Goal: Task Accomplishment & Management: Use online tool/utility

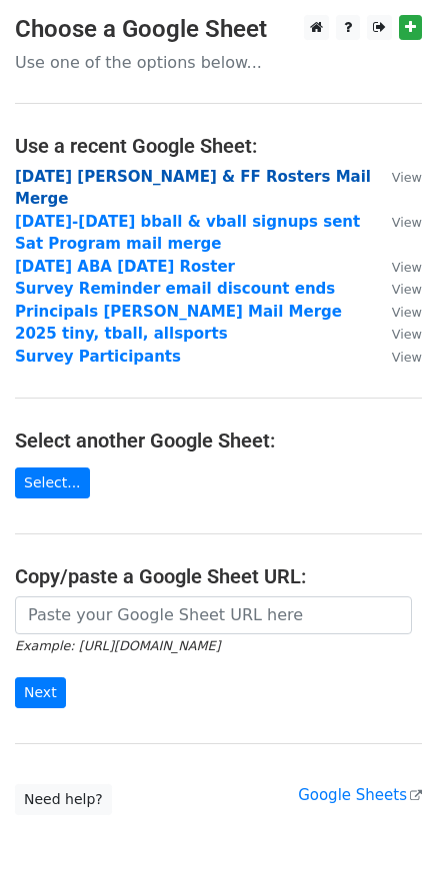
click at [157, 174] on strong "[DATE] [PERSON_NAME] & FF Rosters Mail Merge" at bounding box center [193, 188] width 356 height 41
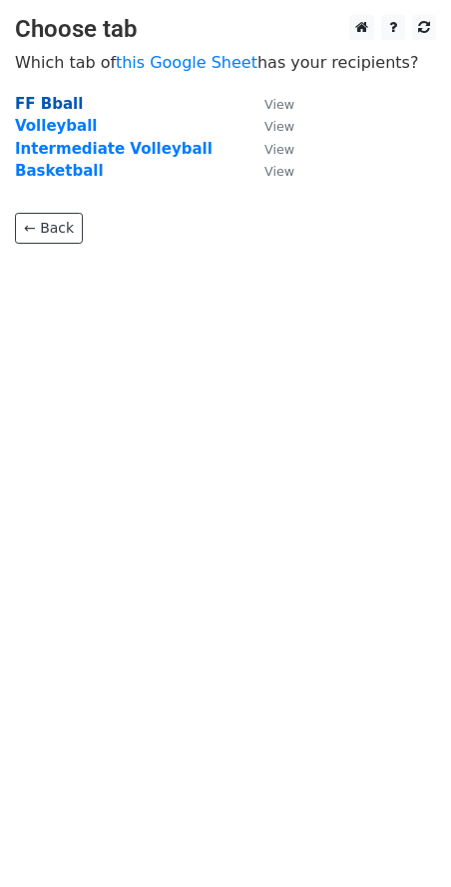
click at [58, 101] on strong "FF Bball" at bounding box center [49, 104] width 68 height 18
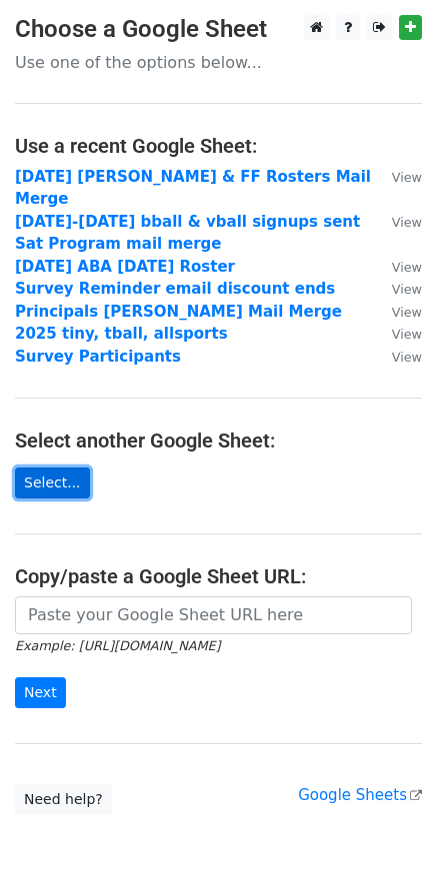
click at [37, 467] on link "Select..." at bounding box center [52, 482] width 75 height 31
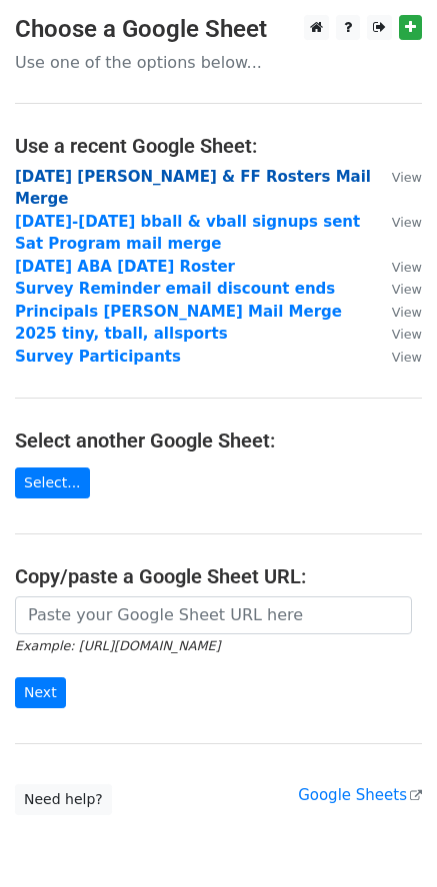
click at [93, 174] on strong "Oct 25 Vaca & FF Rosters Mail Merge" at bounding box center [193, 188] width 356 height 41
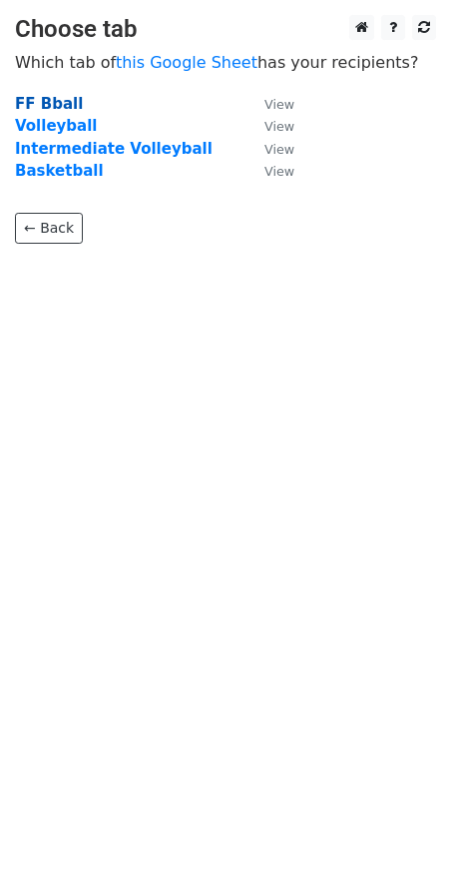
click at [57, 105] on strong "FF Bball" at bounding box center [49, 104] width 68 height 18
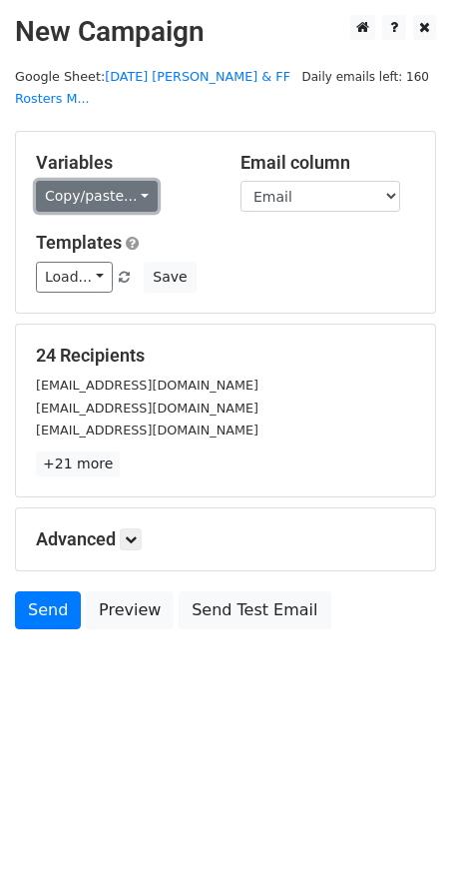
click at [127, 181] on link "Copy/paste..." at bounding box center [97, 196] width 122 height 31
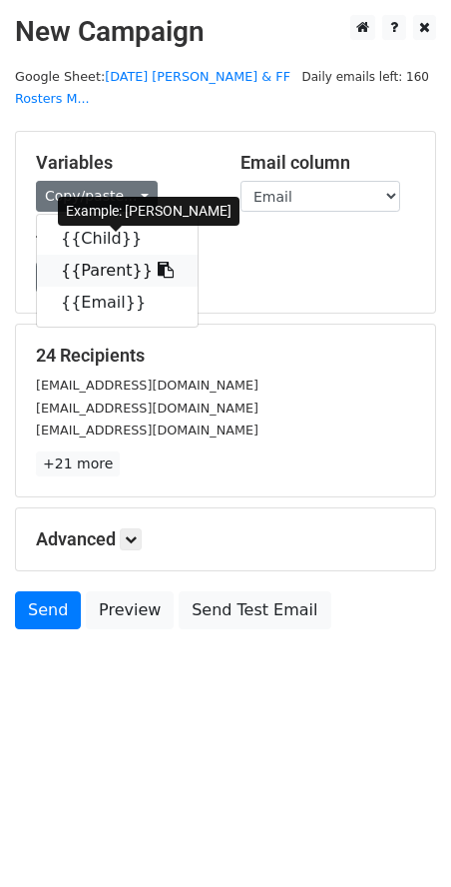
click at [101, 255] on link "{{Parent}}" at bounding box center [117, 271] width 161 height 32
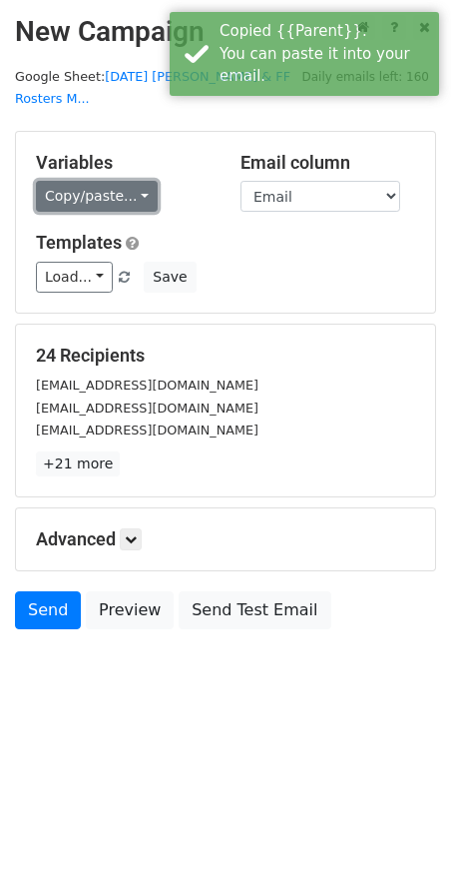
click at [134, 181] on link "Copy/paste..." at bounding box center [97, 196] width 122 height 31
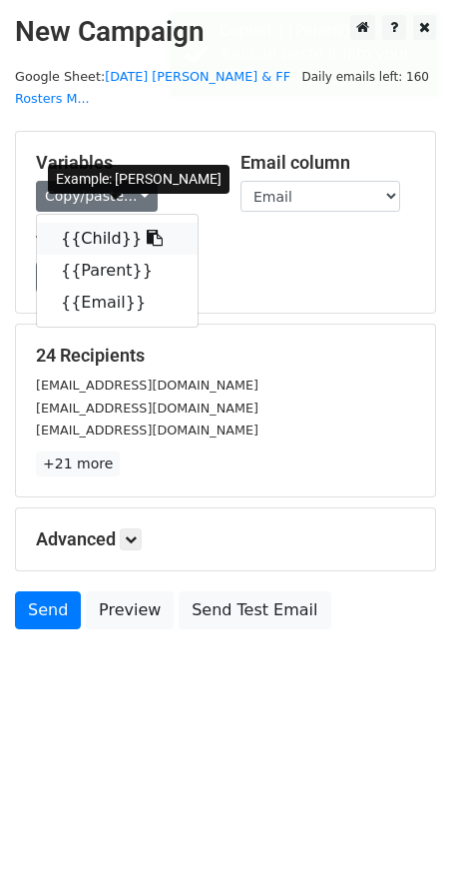
click at [93, 223] on link "{{Child}}" at bounding box center [117, 239] width 161 height 32
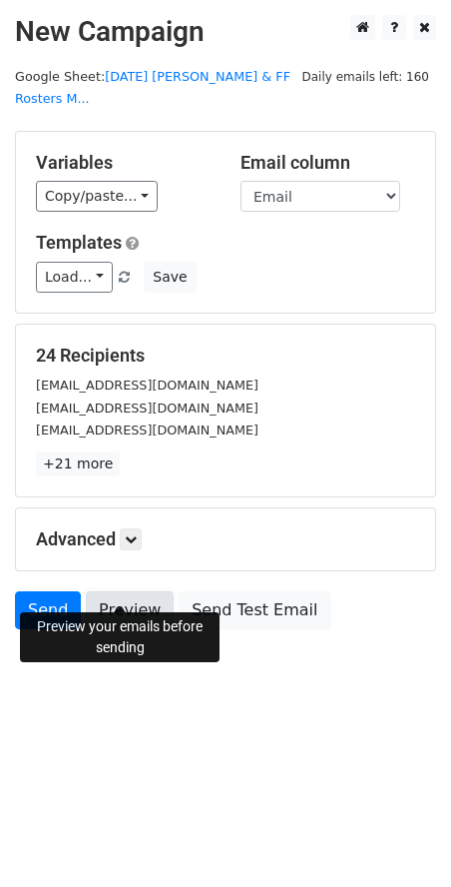
click at [126, 596] on link "Preview" at bounding box center [130, 610] width 88 height 38
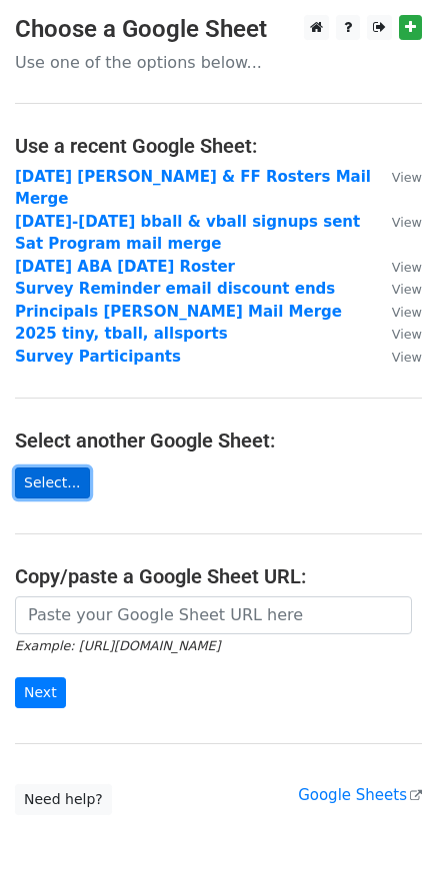
click at [60, 467] on link "Select..." at bounding box center [52, 482] width 75 height 31
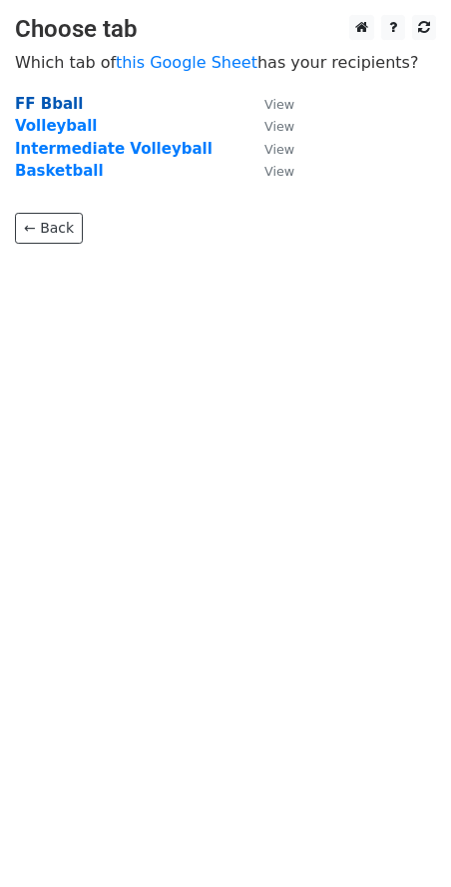
click at [57, 106] on strong "FF Bball" at bounding box center [49, 104] width 68 height 18
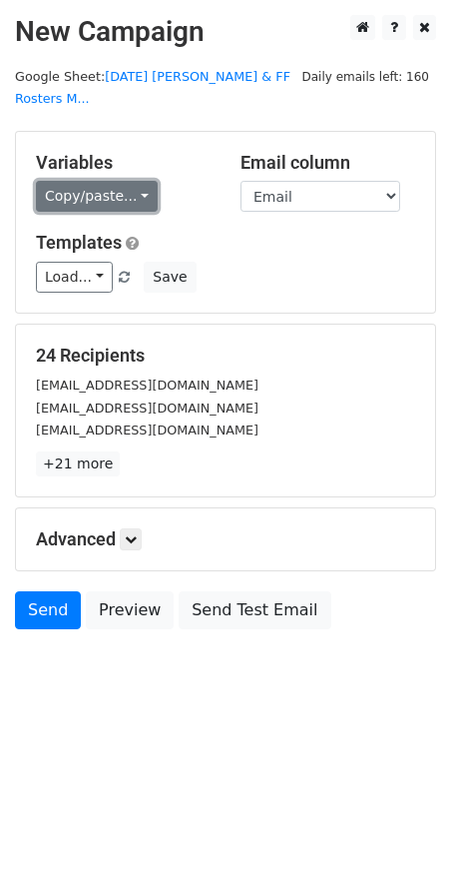
click at [102, 181] on link "Copy/paste..." at bounding box center [97, 196] width 122 height 31
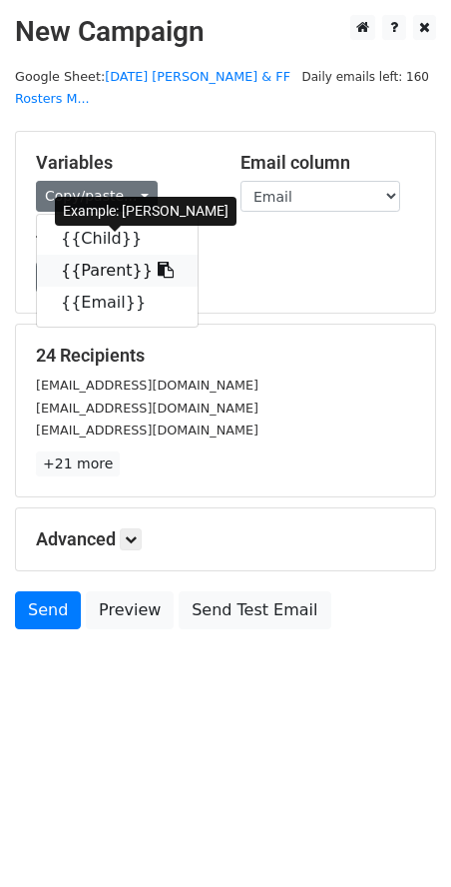
click at [103, 255] on link "{{Parent}}" at bounding box center [117, 271] width 161 height 32
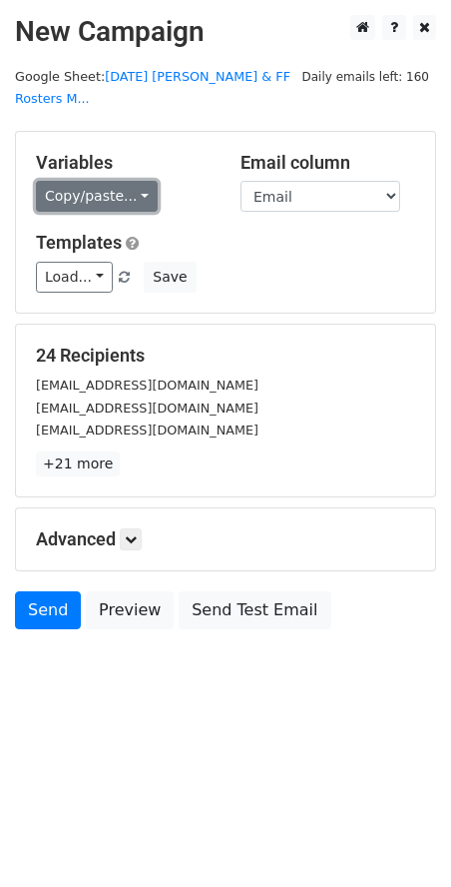
click at [131, 181] on link "Copy/paste..." at bounding box center [97, 196] width 122 height 31
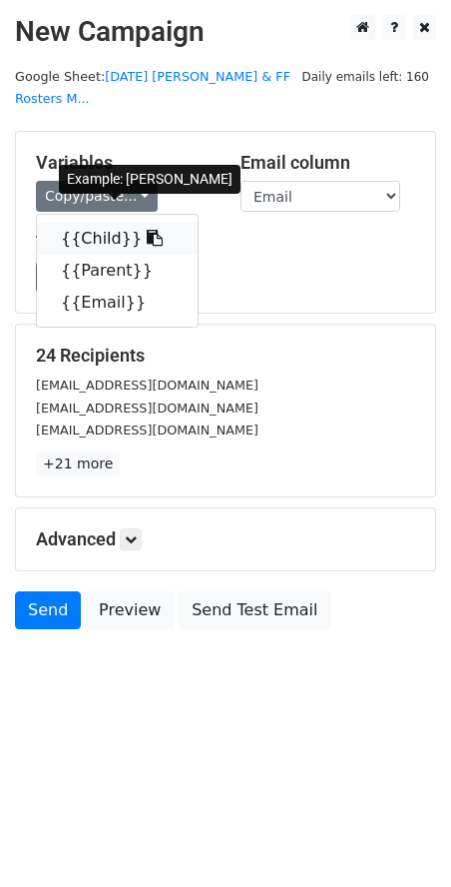
click at [87, 223] on link "{{Child}}" at bounding box center [117, 239] width 161 height 32
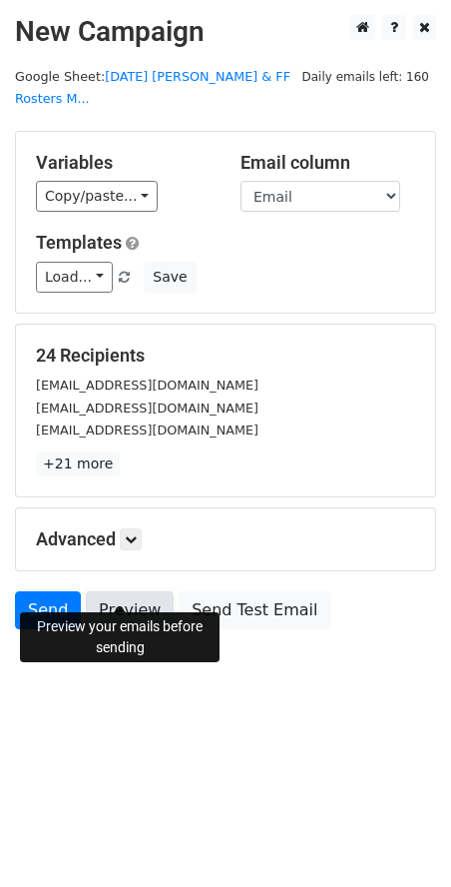
click at [144, 591] on link "Preview" at bounding box center [130, 610] width 88 height 38
click at [123, 595] on link "Preview" at bounding box center [130, 610] width 88 height 38
click at [122, 591] on link "Preview" at bounding box center [130, 610] width 88 height 38
click at [116, 592] on link "Preview" at bounding box center [130, 610] width 88 height 38
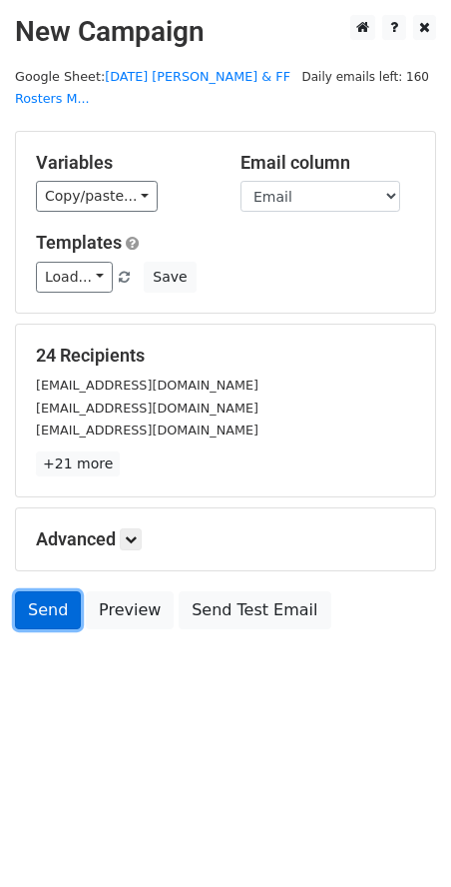
click at [36, 591] on link "Send" at bounding box center [48, 610] width 66 height 38
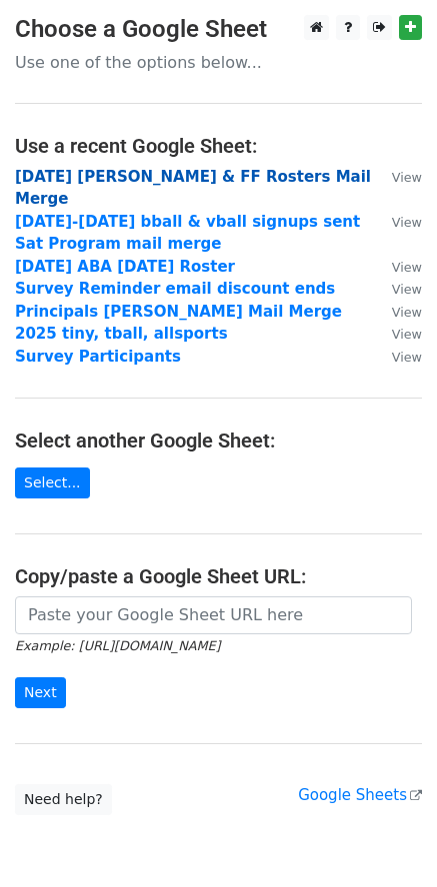
click at [98, 177] on strong "Oct 25 Vaca & FF Rosters Mail Merge" at bounding box center [193, 188] width 356 height 41
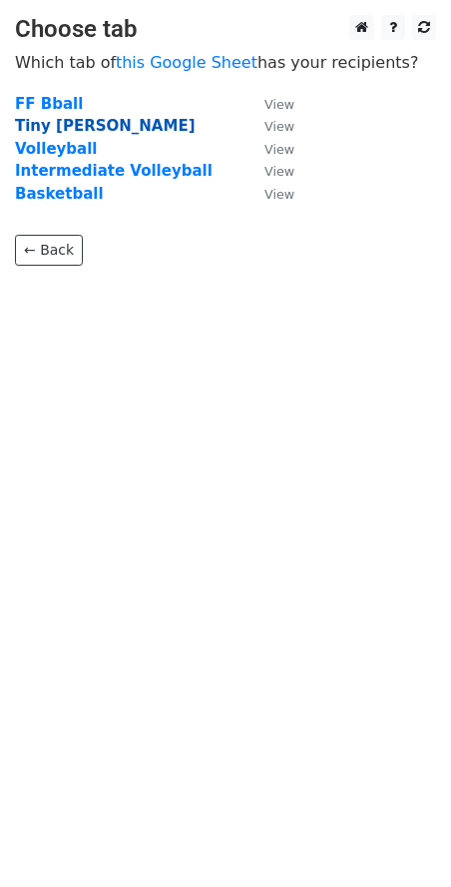
click at [37, 127] on strong "Tiny [PERSON_NAME]" at bounding box center [105, 126] width 181 height 18
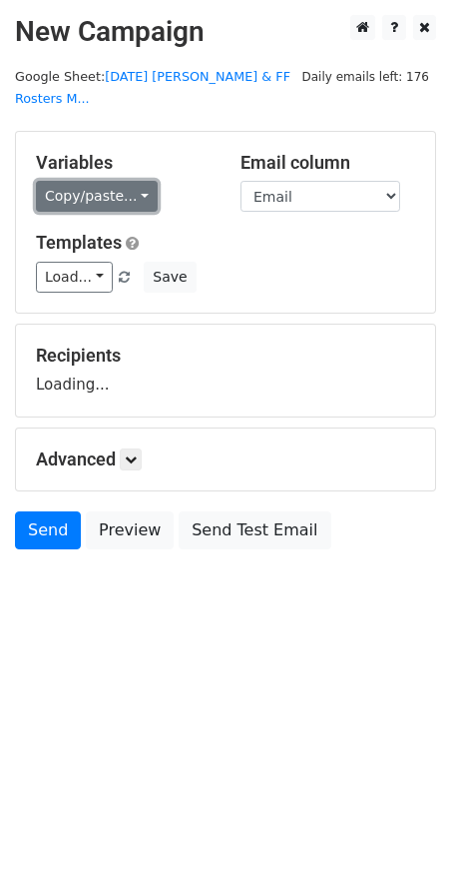
click at [128, 181] on link "Copy/paste..." at bounding box center [97, 196] width 122 height 31
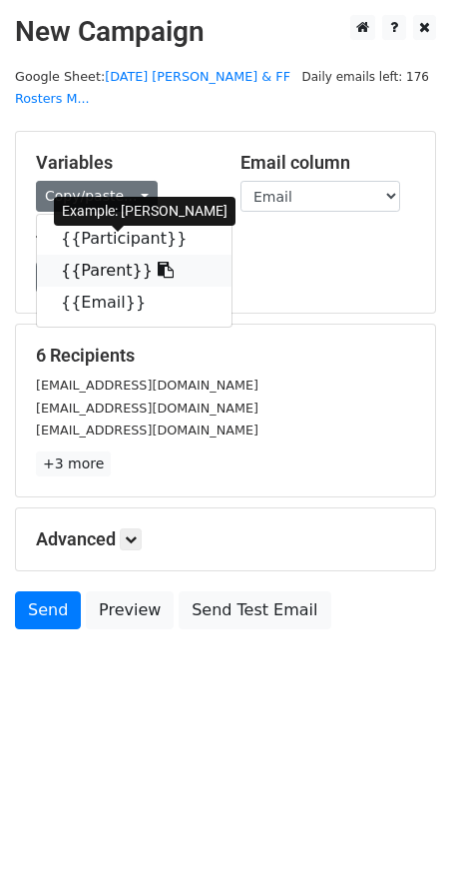
click at [104, 255] on link "{{Parent}}" at bounding box center [134, 271] width 195 height 32
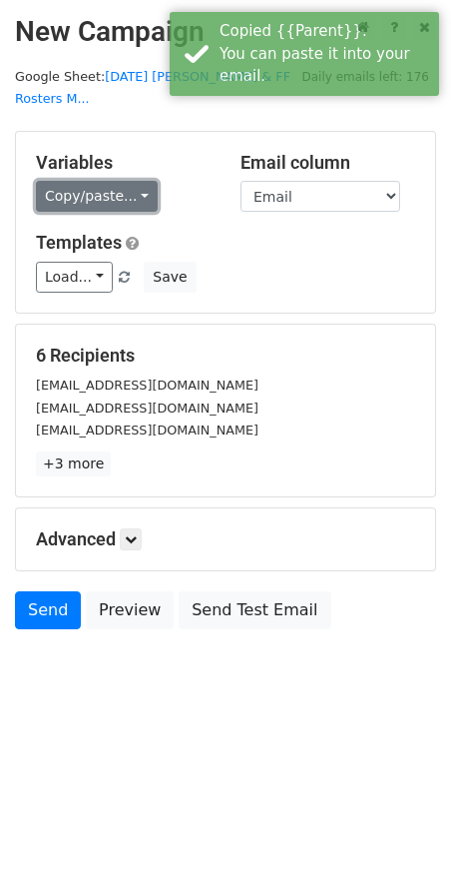
click at [67, 181] on link "Copy/paste..." at bounding box center [97, 196] width 122 height 31
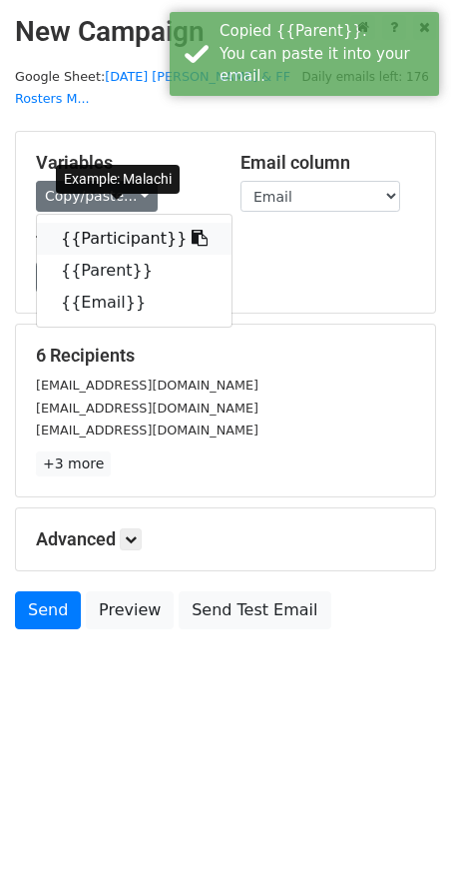
click at [76, 223] on link "{{Participant}}" at bounding box center [134, 239] width 195 height 32
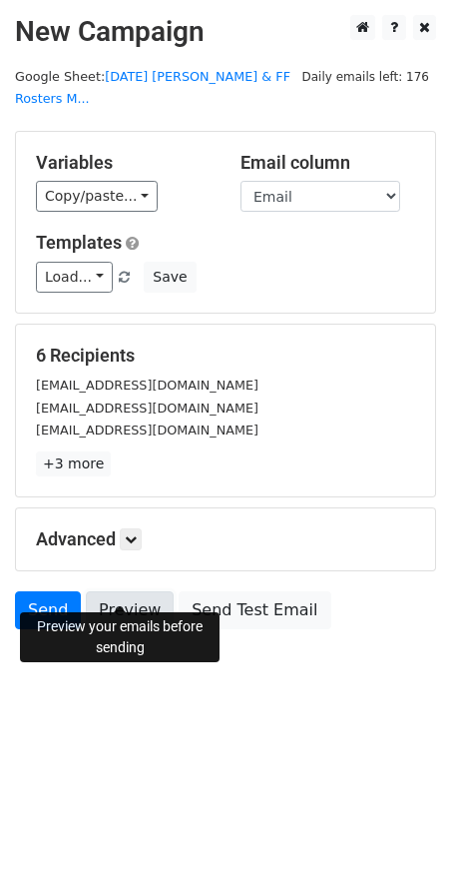
click at [122, 591] on link "Preview" at bounding box center [130, 610] width 88 height 38
click at [47, 591] on link "Send" at bounding box center [48, 610] width 66 height 38
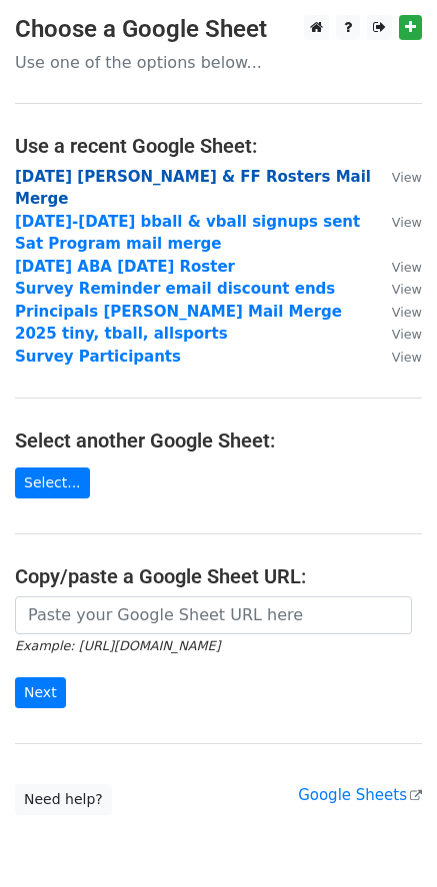
click at [141, 182] on strong "[DATE] [PERSON_NAME] & FF Rosters Mail Merge" at bounding box center [193, 188] width 356 height 41
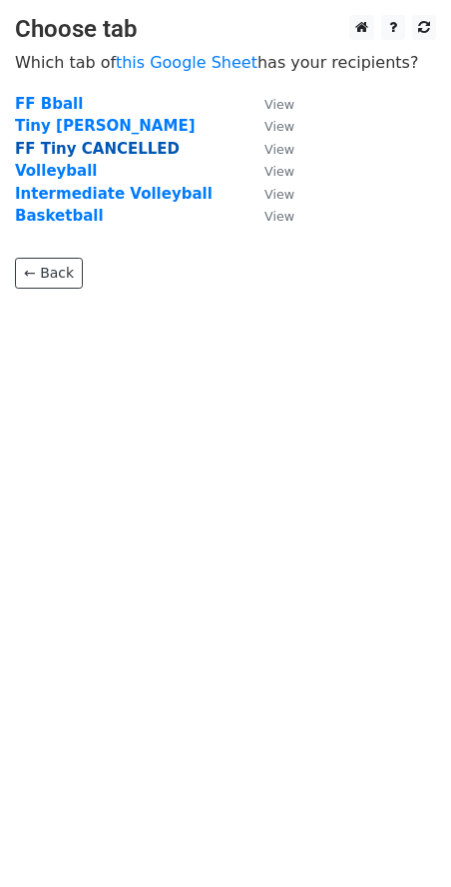
click at [81, 144] on strong "FF Tiny CANCELLED" at bounding box center [97, 149] width 165 height 18
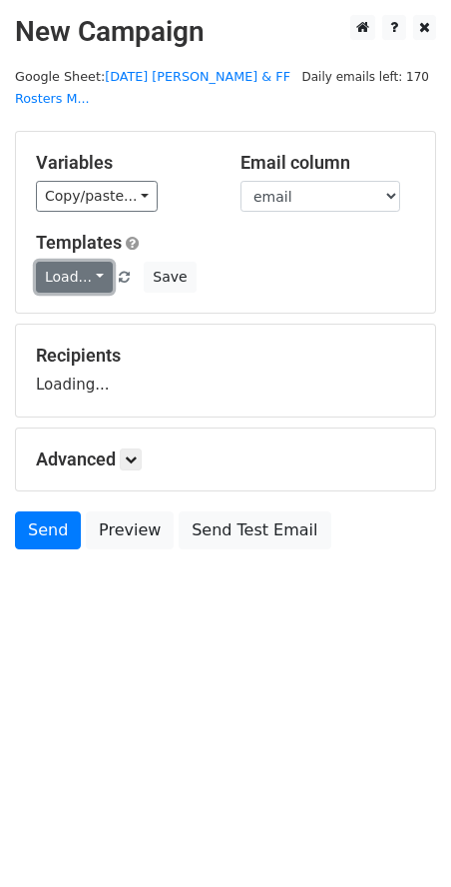
click at [97, 262] on link "Load..." at bounding box center [74, 277] width 77 height 31
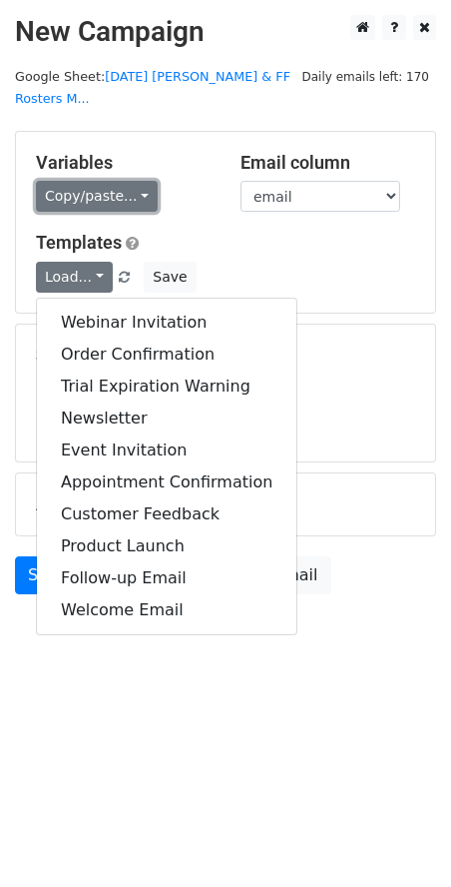
click at [131, 182] on link "Copy/paste..." at bounding box center [97, 196] width 122 height 31
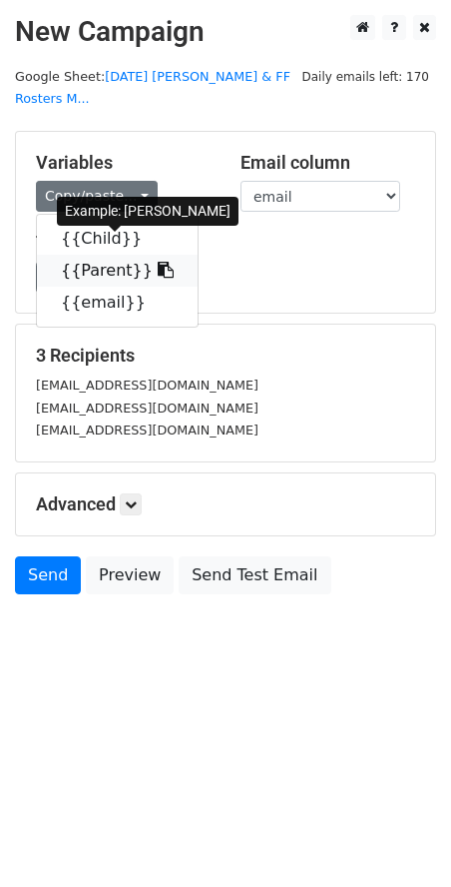
click at [117, 255] on link "{{Parent}}" at bounding box center [117, 271] width 161 height 32
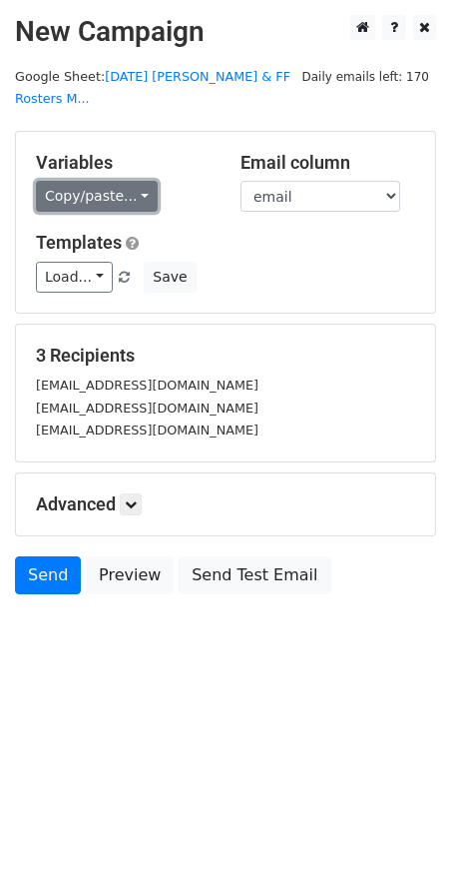
click at [137, 181] on link "Copy/paste..." at bounding box center [97, 196] width 122 height 31
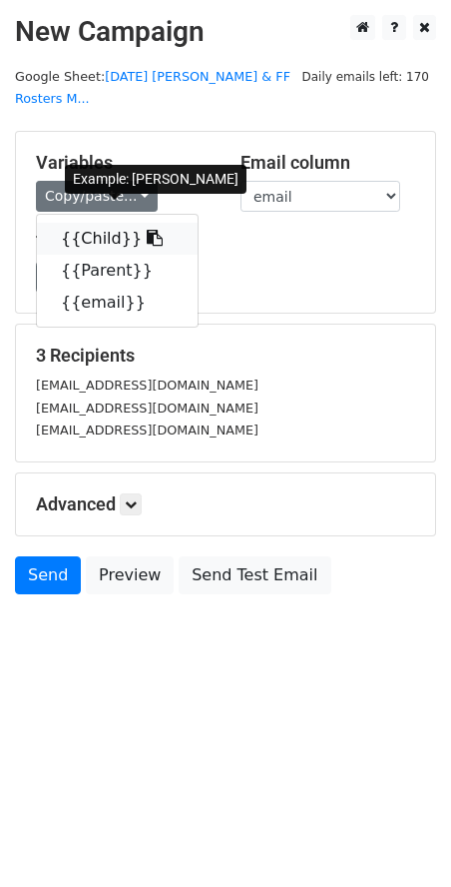
click at [82, 223] on link "{{Child}}" at bounding box center [117, 239] width 161 height 32
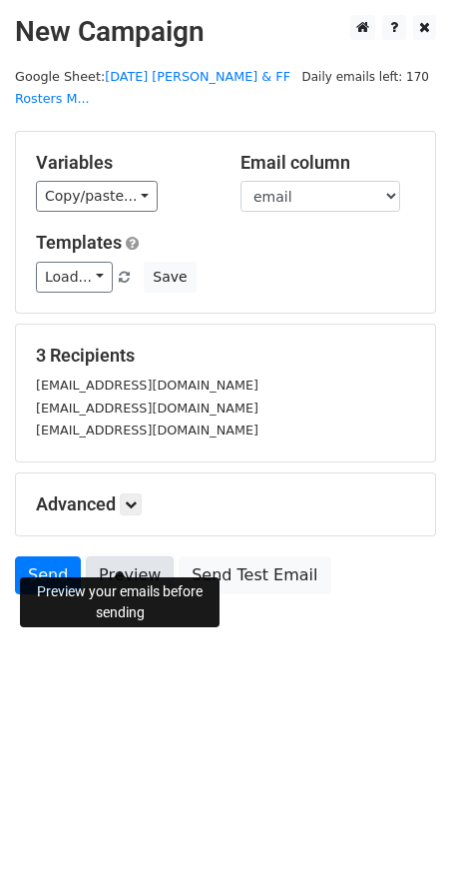
click at [122, 556] on link "Preview" at bounding box center [130, 575] width 88 height 38
click at [130, 557] on link "Preview" at bounding box center [130, 575] width 88 height 38
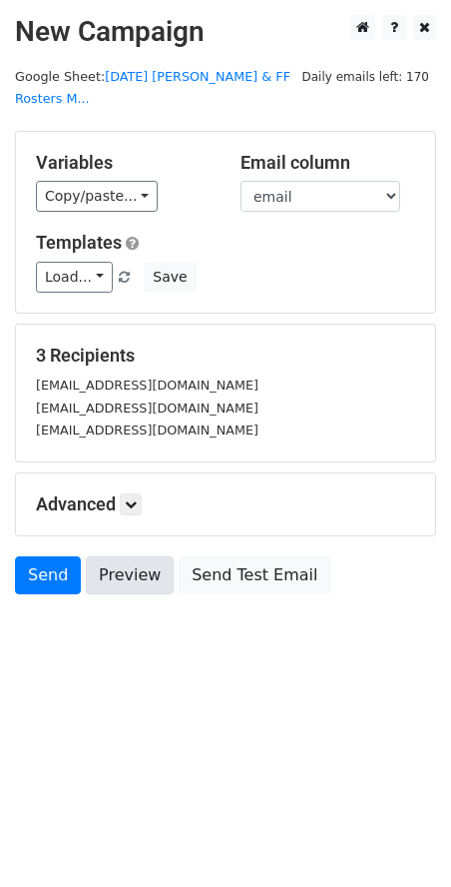
click at [121, 556] on link "Preview" at bounding box center [130, 575] width 88 height 38
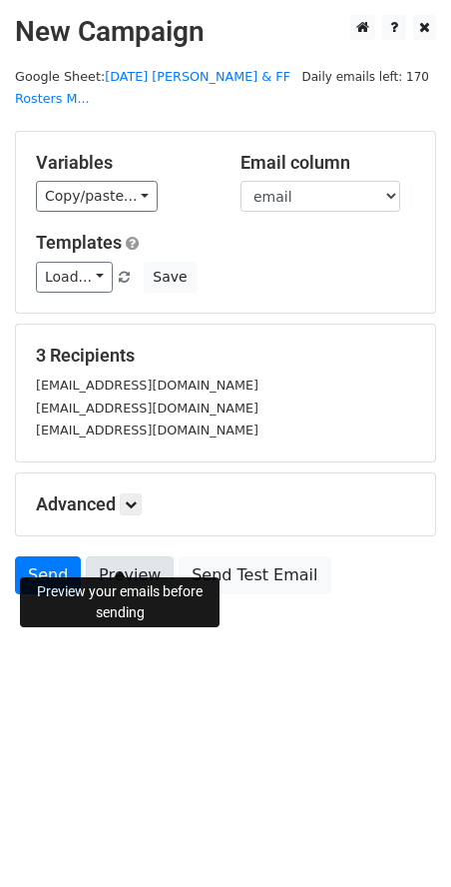
click at [117, 556] on link "Preview" at bounding box center [130, 575] width 88 height 38
click at [28, 557] on link "Send" at bounding box center [48, 575] width 66 height 38
